Goal: Find specific page/section: Find specific page/section

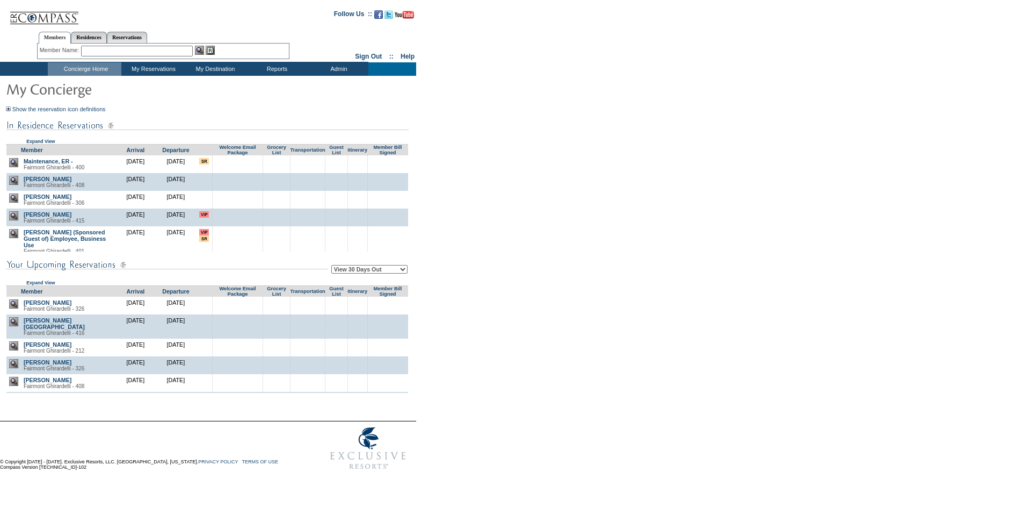
click at [373, 264] on td "View 30 Days Out View 60 Days Out View 90 Days Out Expand View" at bounding box center [207, 268] width 403 height 34
click at [380, 273] on select "View 30 Days Out View 60 Days Out View 90 Days Out" at bounding box center [369, 269] width 76 height 9
select select "90"
click at [333, 266] on select "View 30 Days Out View 60 Days Out View 90 Days Out" at bounding box center [369, 269] width 76 height 9
drag, startPoint x: 539, startPoint y: 202, endPoint x: 468, endPoint y: 15, distance: 199.9
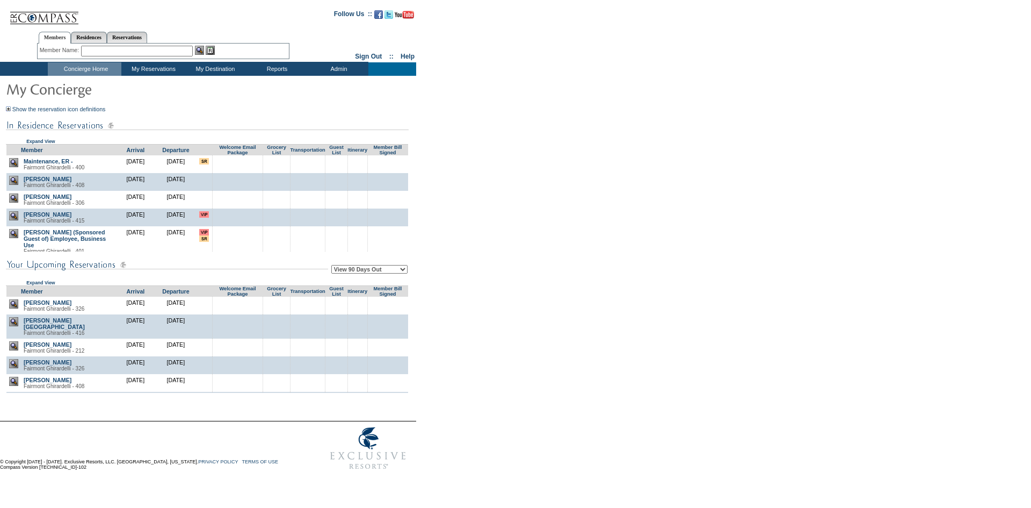
click at [537, 197] on form "Follow Us ::" at bounding box center [513, 239] width 1027 height 472
